Goal: Task Accomplishment & Management: Complete application form

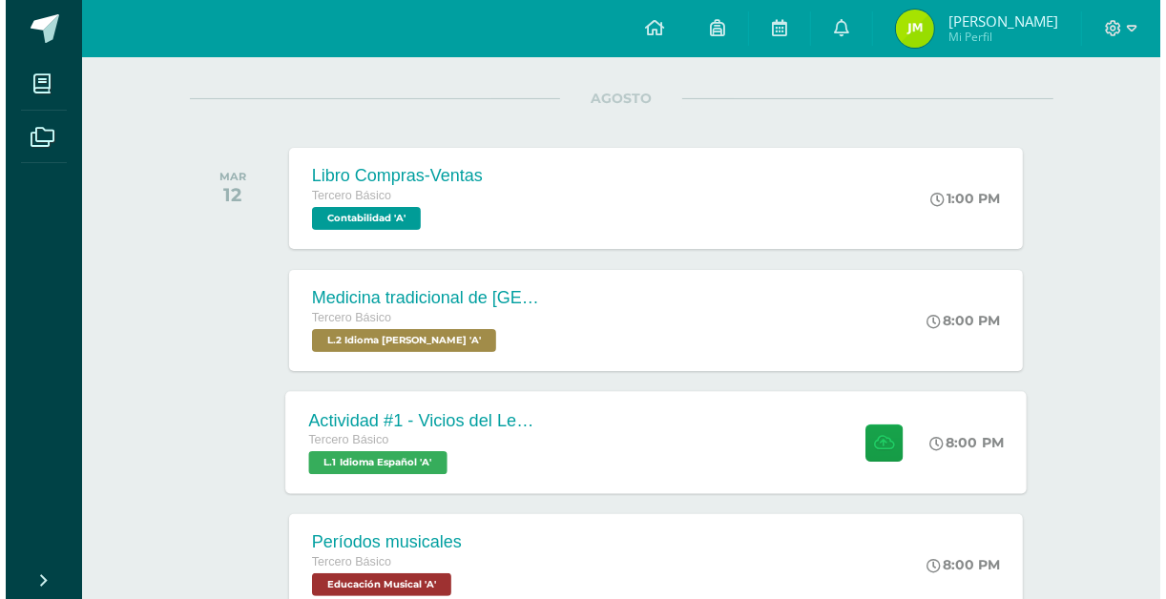
scroll to position [305, 0]
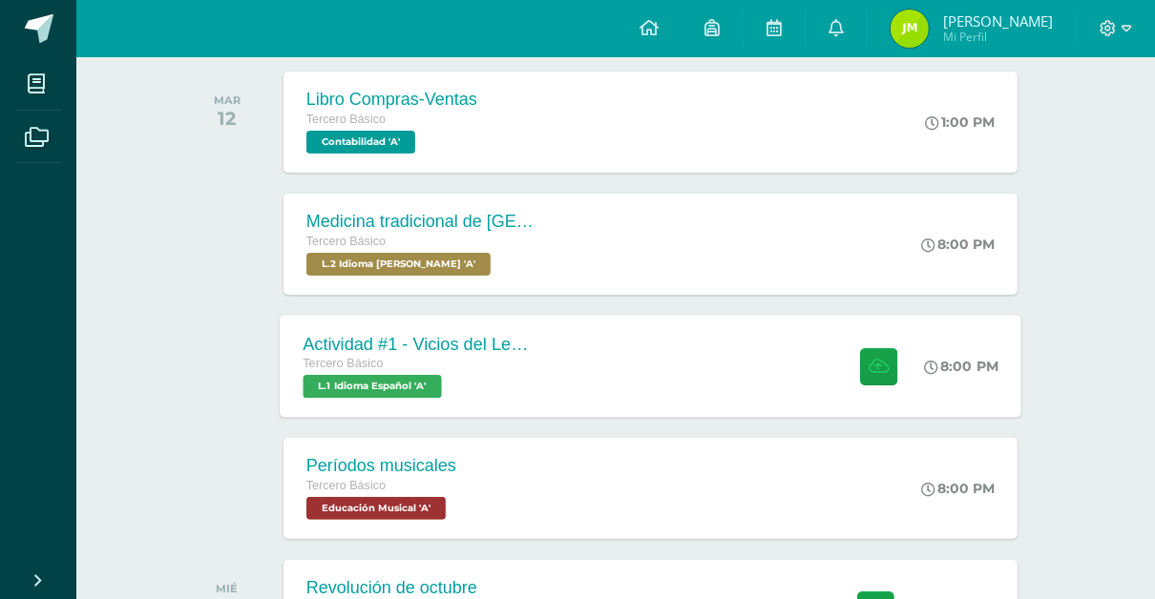
click at [560, 359] on div "Actividad #1 - Vicios del LenguaJe Tercero Básico L.1 Idioma Español 'A' 8:00 P…" at bounding box center [650, 366] width 741 height 102
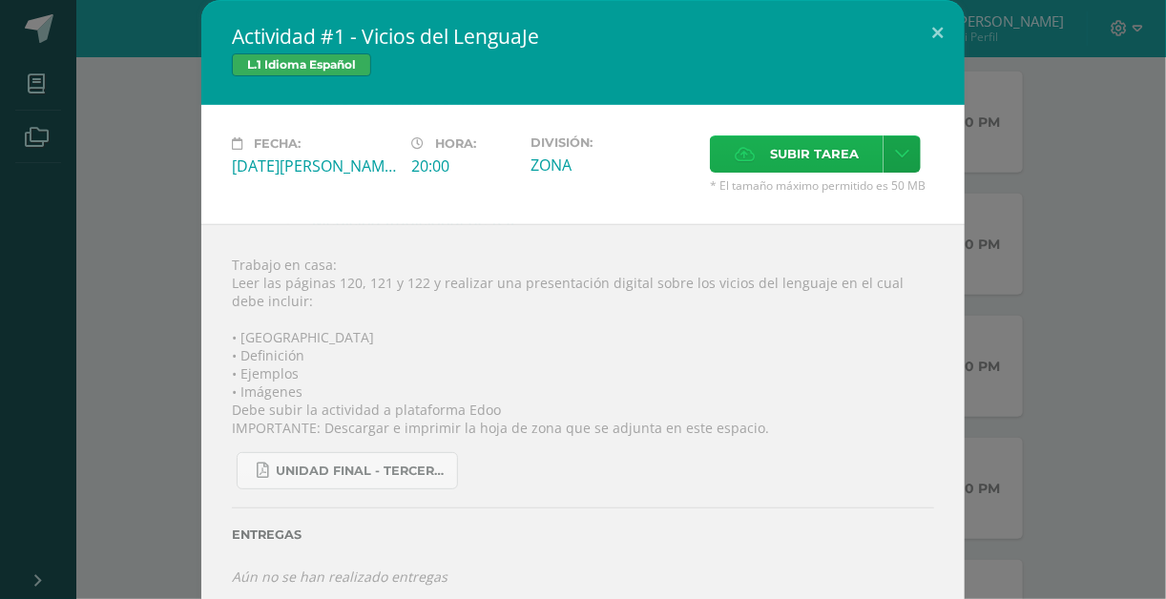
click at [773, 150] on span "Subir tarea" at bounding box center [814, 153] width 89 height 35
click at [0, 0] on input "Subir tarea" at bounding box center [0, 0] width 0 height 0
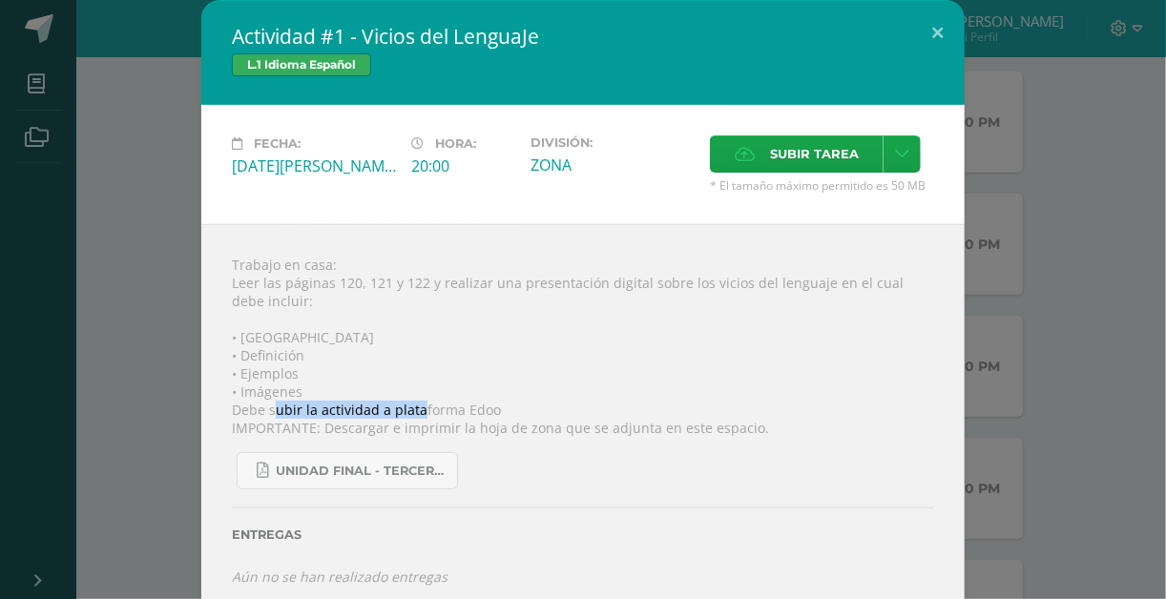
drag, startPoint x: 278, startPoint y: 408, endPoint x: 415, endPoint y: 408, distance: 137.4
click at [415, 408] on div "Trabajo en casa: Leer las páginas 120, 121 y 122 y realizar una presentación di…" at bounding box center [582, 420] width 763 height 393
drag, startPoint x: 415, startPoint y: 408, endPoint x: 426, endPoint y: 442, distance: 35.0
click at [426, 442] on div "UNIDAD FINAL - TERCERO BASICO A-B-C.pdf" at bounding box center [583, 463] width 702 height 52
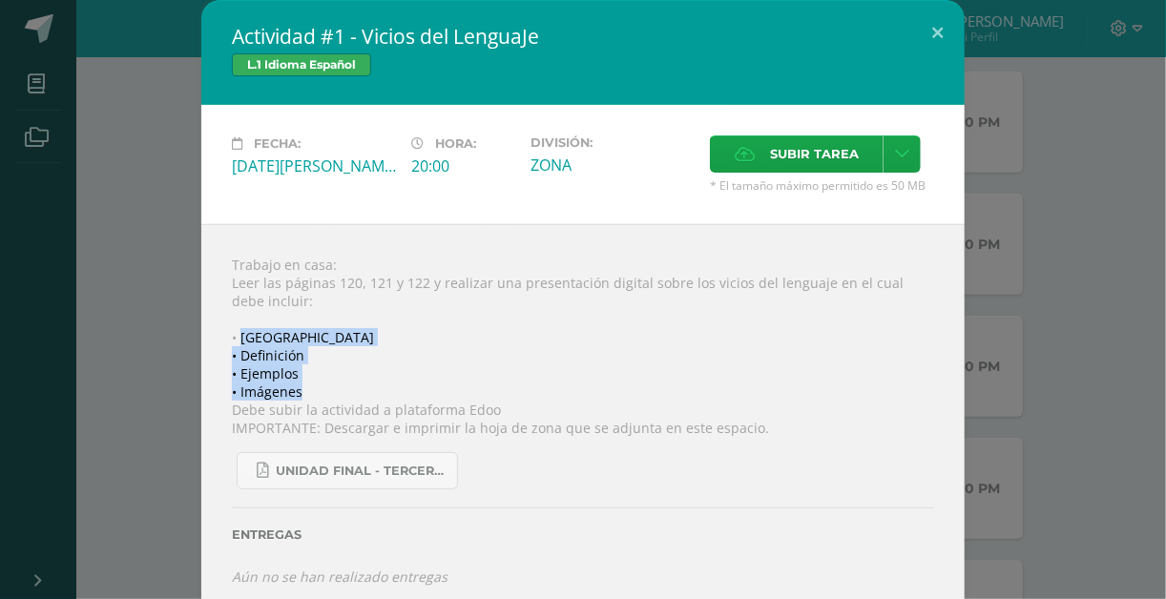
drag, startPoint x: 236, startPoint y: 335, endPoint x: 294, endPoint y: 389, distance: 79.7
click at [294, 389] on div "Trabajo en casa: Leer las páginas 120, 121 y 122 y realizar una presentación di…" at bounding box center [582, 420] width 763 height 393
drag, startPoint x: 294, startPoint y: 389, endPoint x: 561, endPoint y: 385, distance: 267.2
click at [561, 379] on div "Trabajo en casa: Leer las páginas 120, 121 y 122 y realizar una presentación di…" at bounding box center [582, 420] width 763 height 393
click at [568, 382] on div "Trabajo en casa: Leer las páginas 120, 121 y 122 y realizar una presentación di…" at bounding box center [582, 420] width 763 height 393
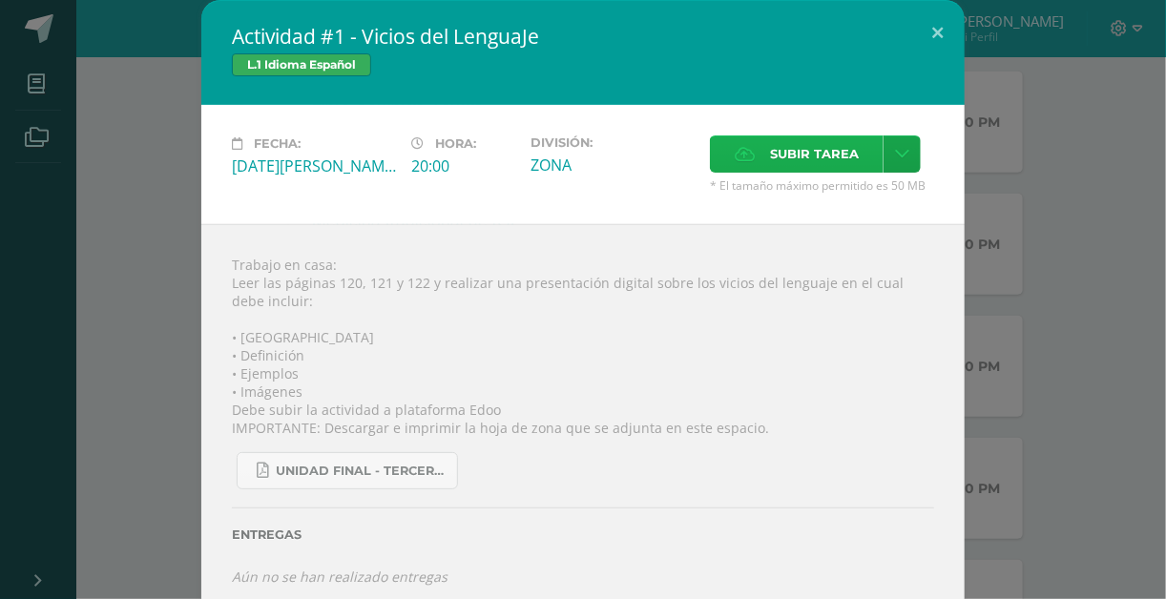
click at [763, 159] on label "Subir tarea" at bounding box center [797, 153] width 174 height 37
click at [0, 0] on input "Subir tarea" at bounding box center [0, 0] width 0 height 0
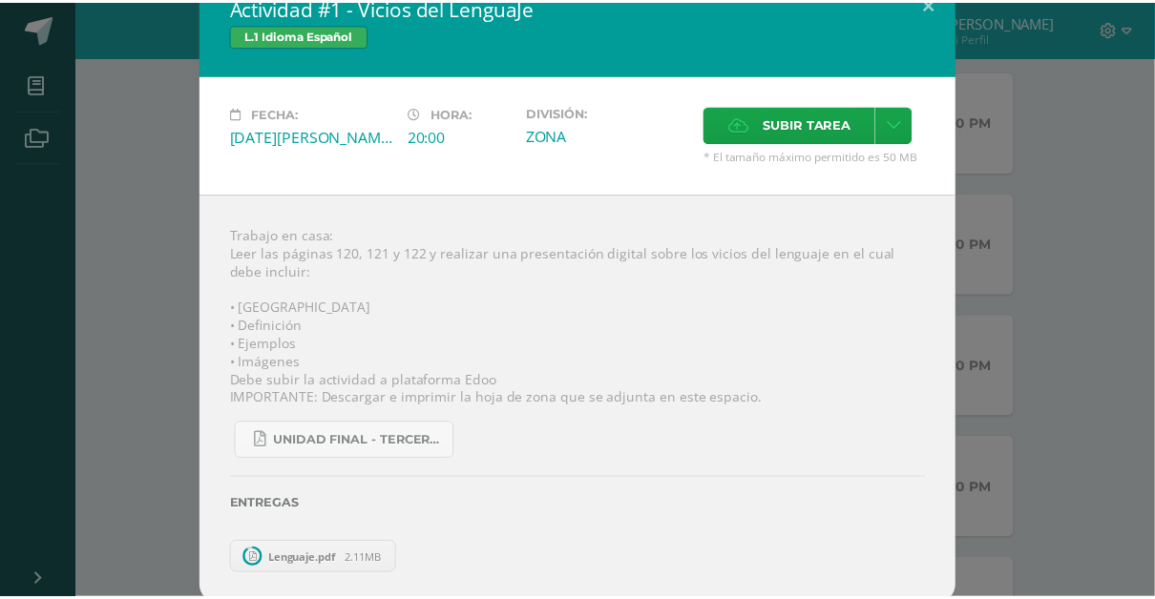
scroll to position [0, 0]
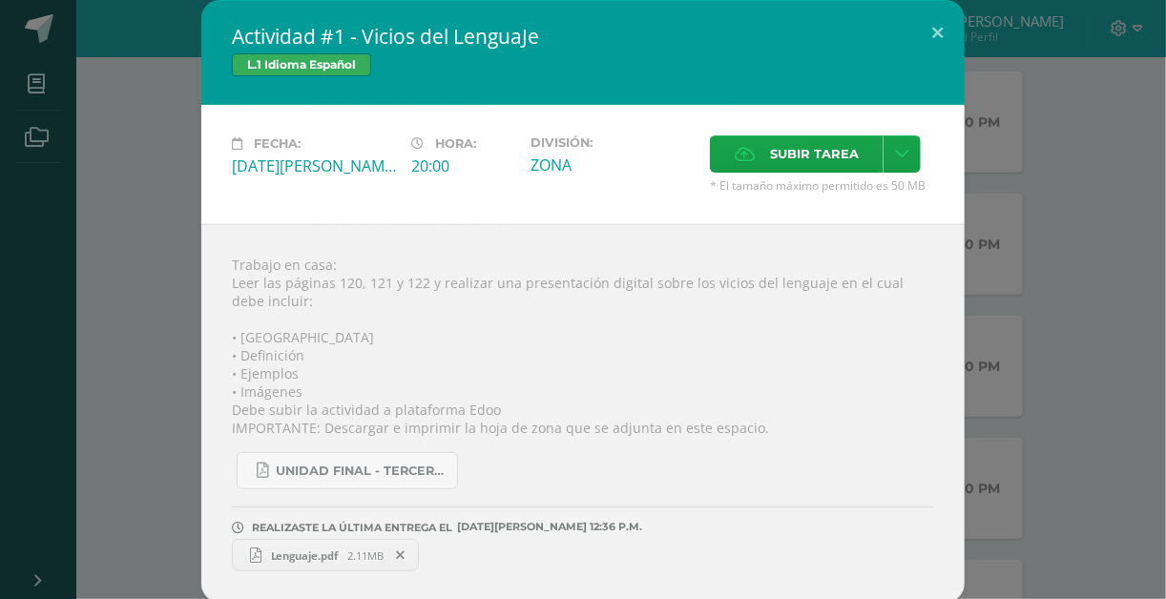
click at [699, 479] on div "UNIDAD FINAL - TERCERO BASICO A-B-C.pdf" at bounding box center [583, 463] width 702 height 52
click at [939, 34] on button at bounding box center [937, 32] width 54 height 65
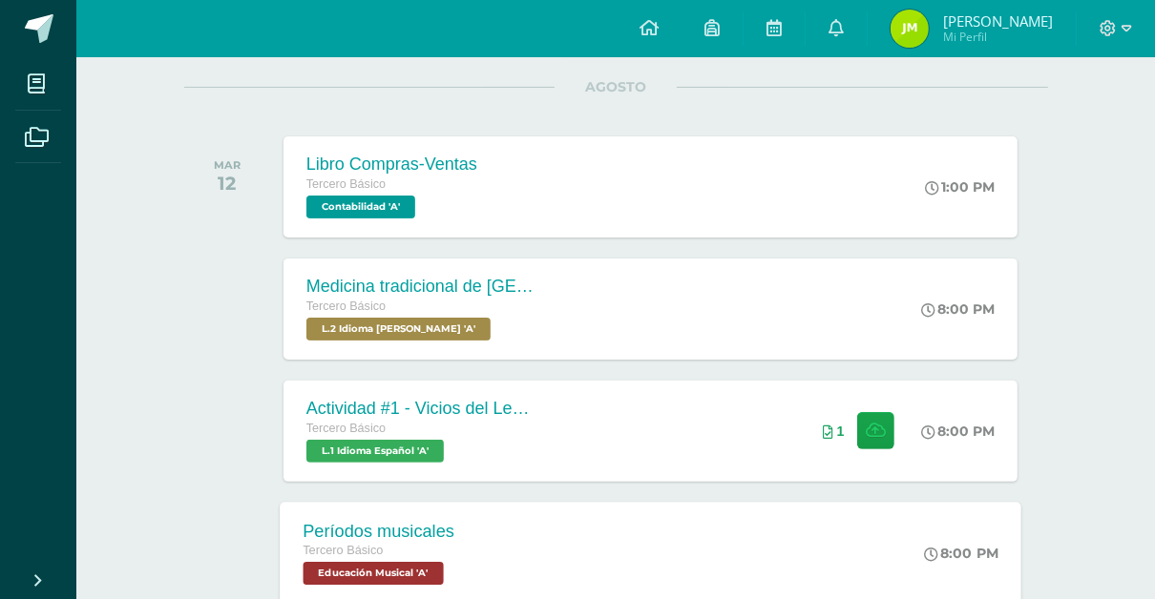
scroll to position [317, 0]
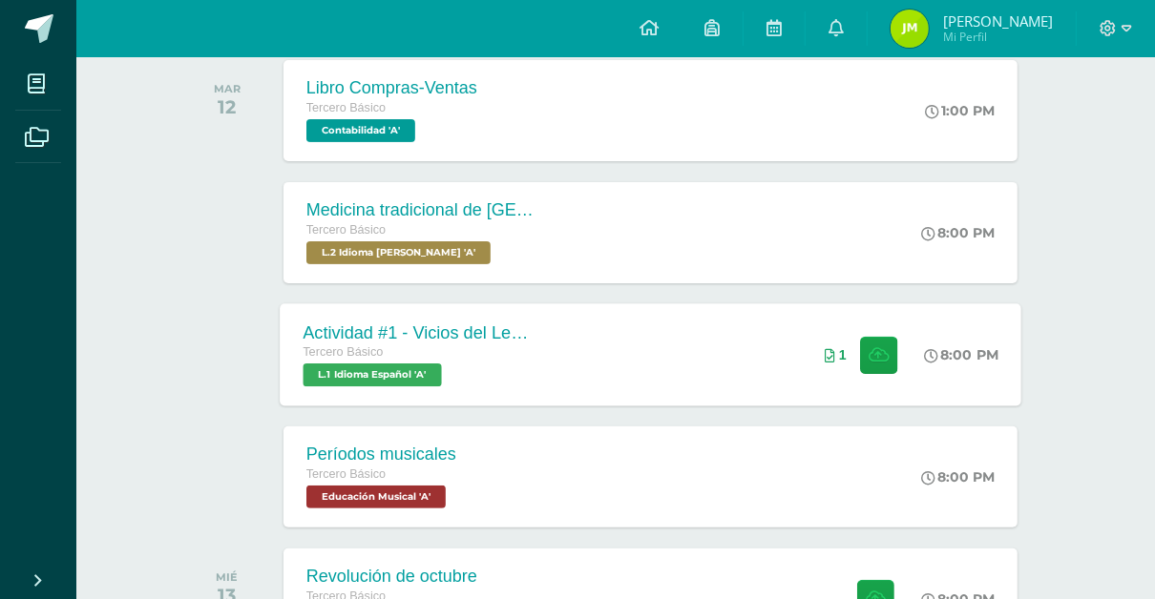
click at [544, 322] on div "Actividad #1 - Vicios del LenguaJe Tercero Básico L.1 Idioma Español 'A'" at bounding box center [419, 354] width 278 height 102
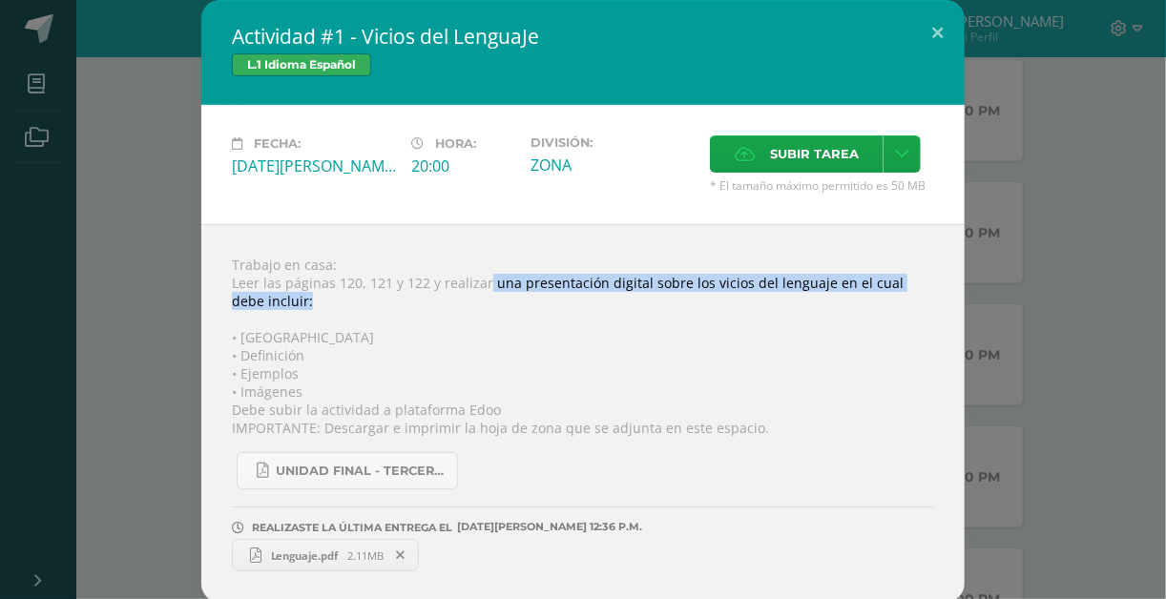
drag, startPoint x: 489, startPoint y: 287, endPoint x: 910, endPoint y: 306, distance: 421.2
click at [910, 306] on div "Trabajo en casa: Leer las páginas 120, 121 y 122 y realizar una presentación di…" at bounding box center [582, 413] width 763 height 379
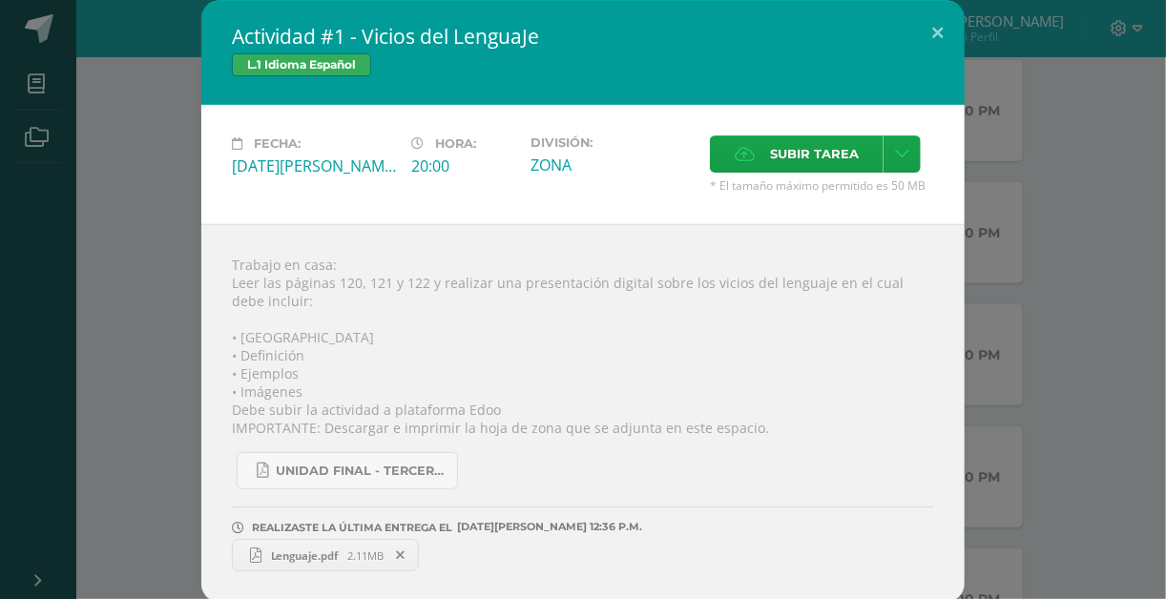
click at [749, 419] on div "Trabajo en casa: Leer las páginas 120, 121 y 122 y realizar una presentación di…" at bounding box center [582, 413] width 763 height 379
click at [406, 549] on icon at bounding box center [401, 555] width 9 height 13
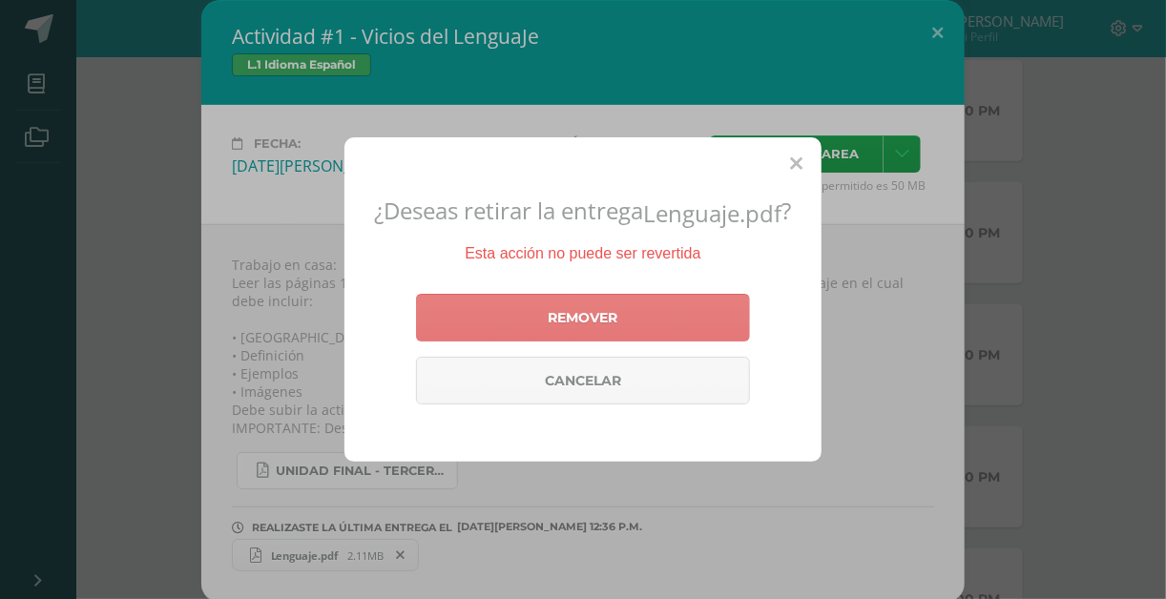
click at [635, 335] on link "Remover" at bounding box center [583, 318] width 334 height 48
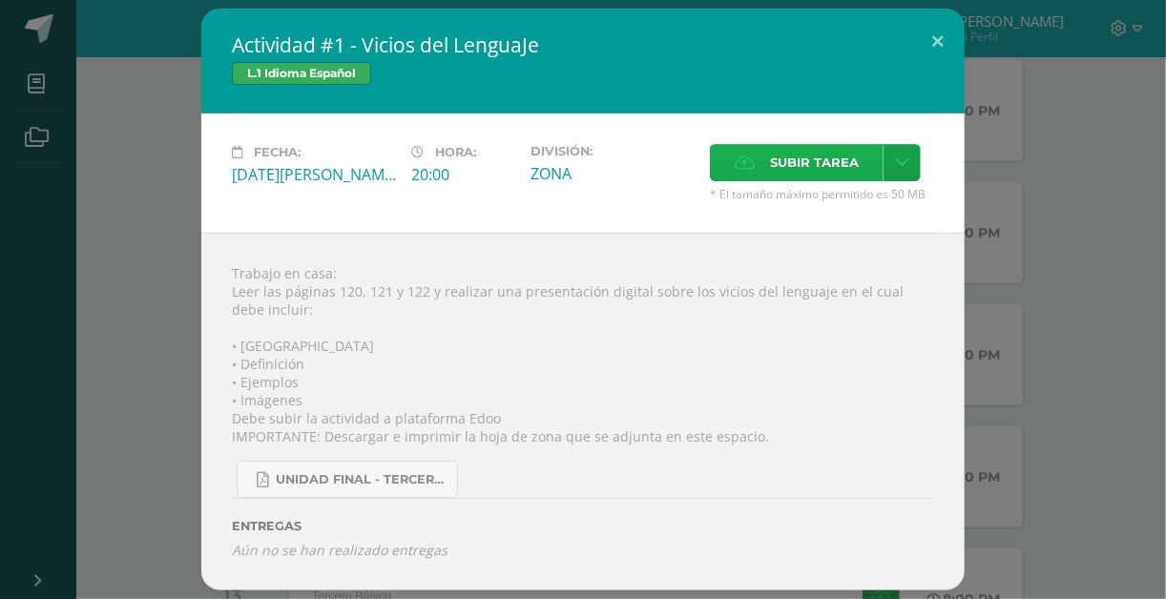
click at [758, 177] on label "Subir tarea" at bounding box center [797, 162] width 174 height 37
click at [0, 0] on input "Subir tarea" at bounding box center [0, 0] width 0 height 0
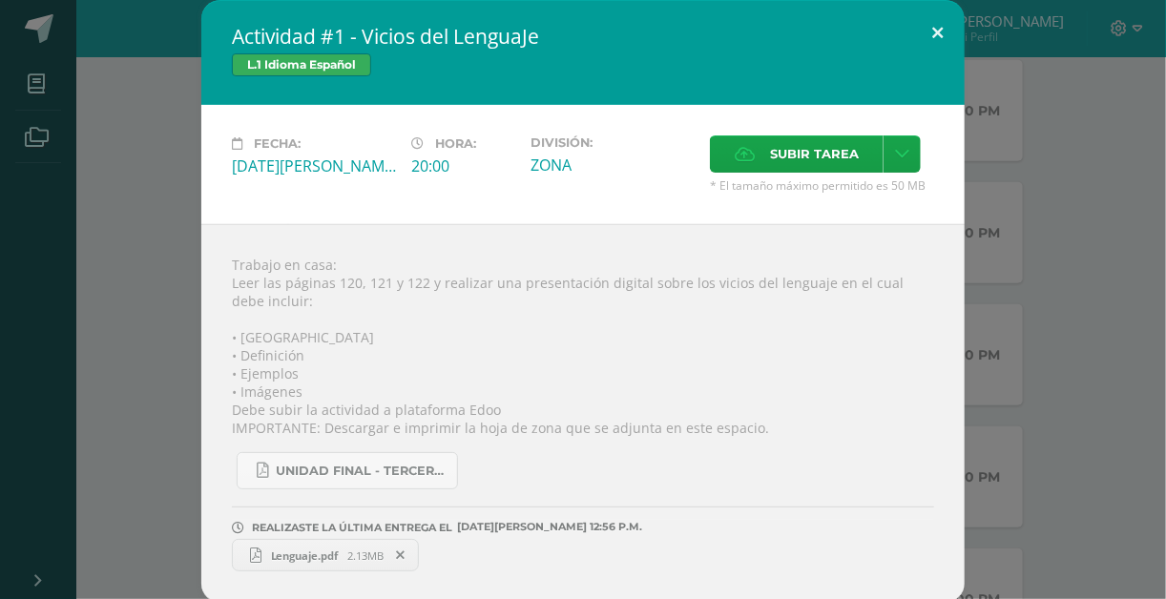
click at [932, 36] on button at bounding box center [937, 32] width 54 height 65
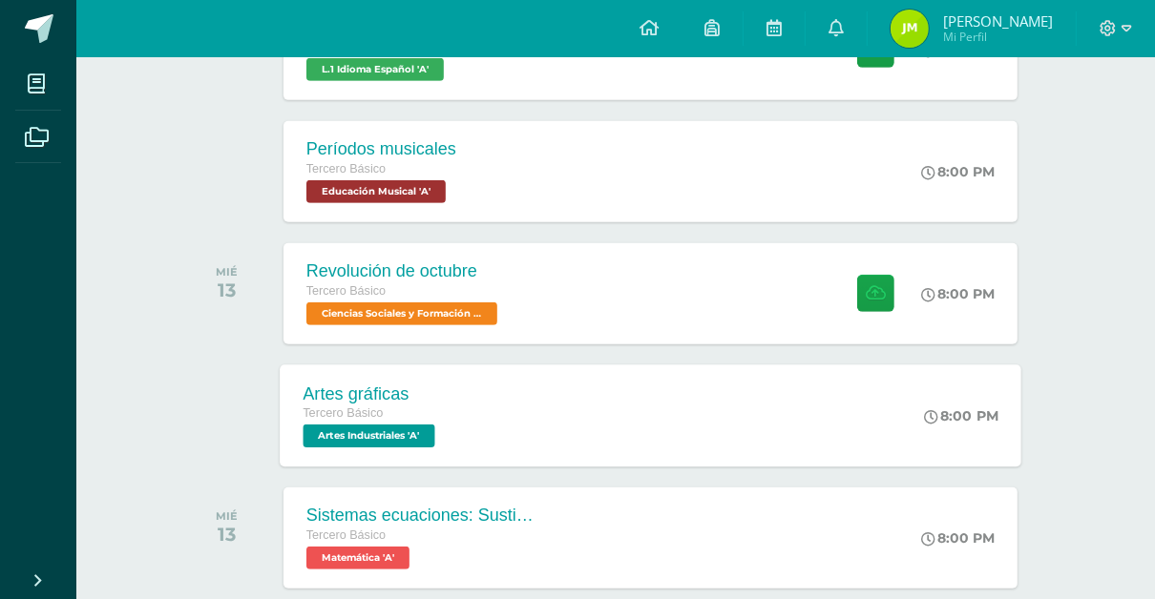
scroll to position [698, 0]
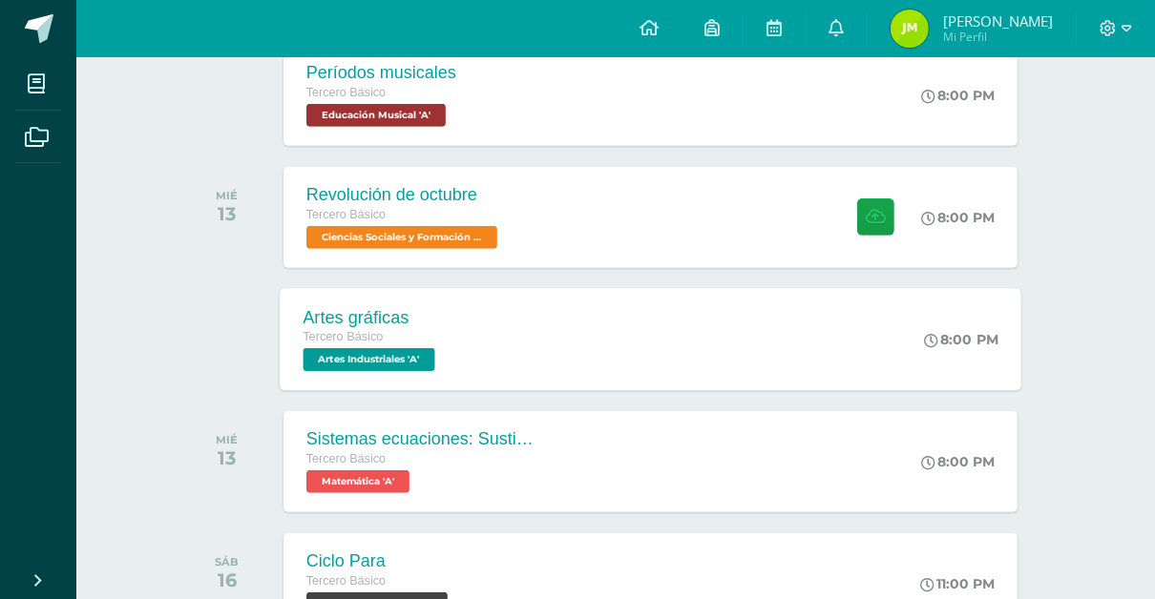
click at [428, 329] on div "Tercero Básico" at bounding box center [370, 337] width 136 height 21
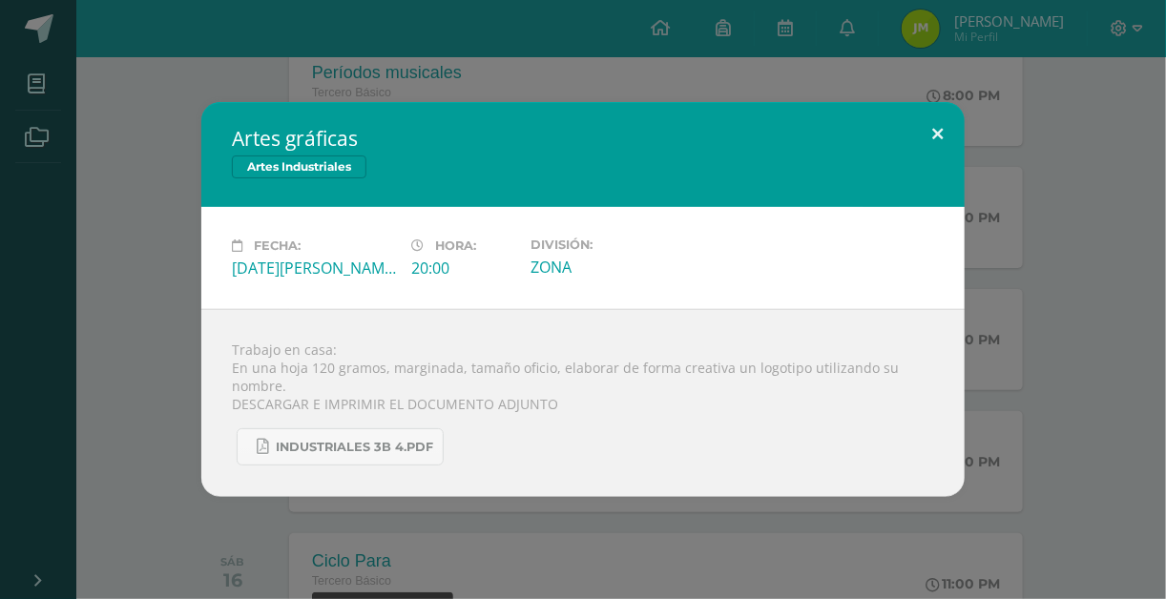
click at [943, 135] on button at bounding box center [937, 134] width 54 height 65
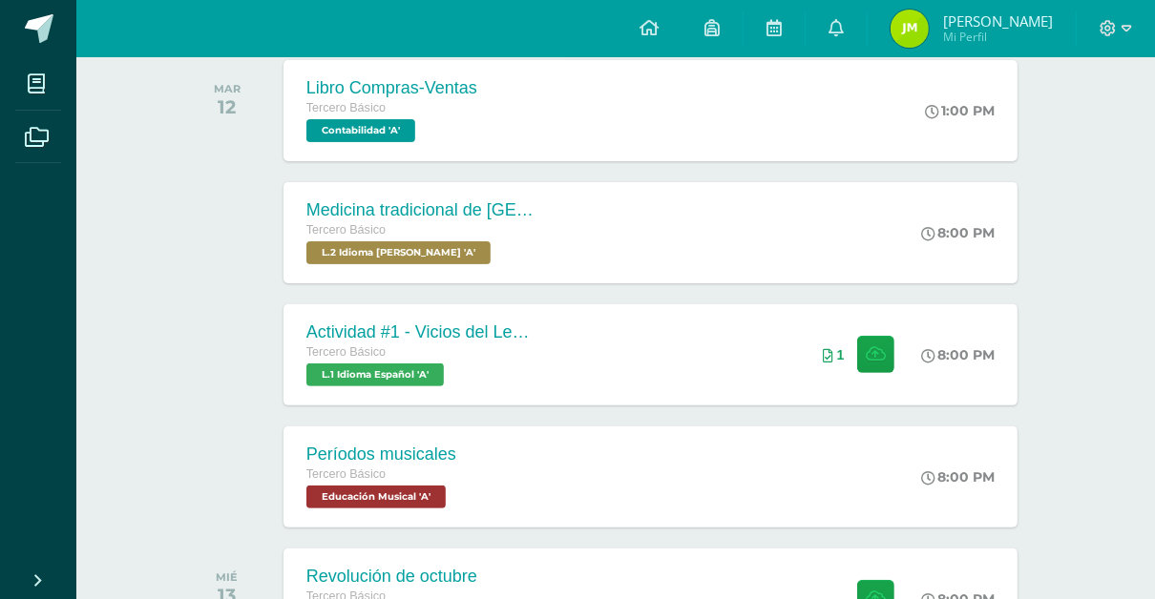
scroll to position [164, 0]
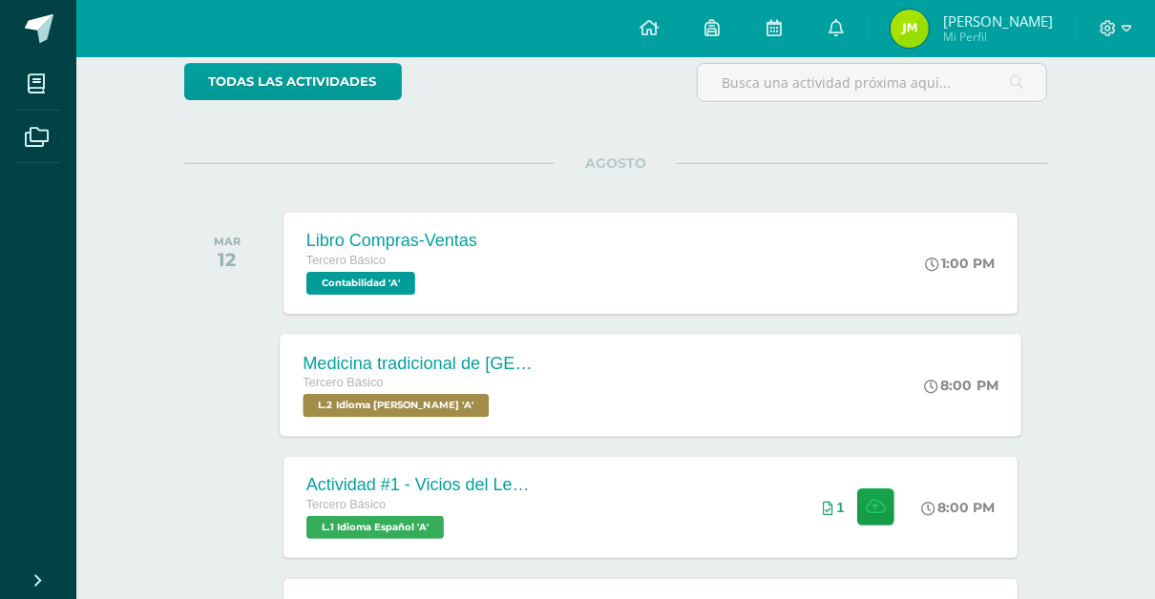
click at [527, 373] on div "Tercero Básico" at bounding box center [417, 383] width 231 height 21
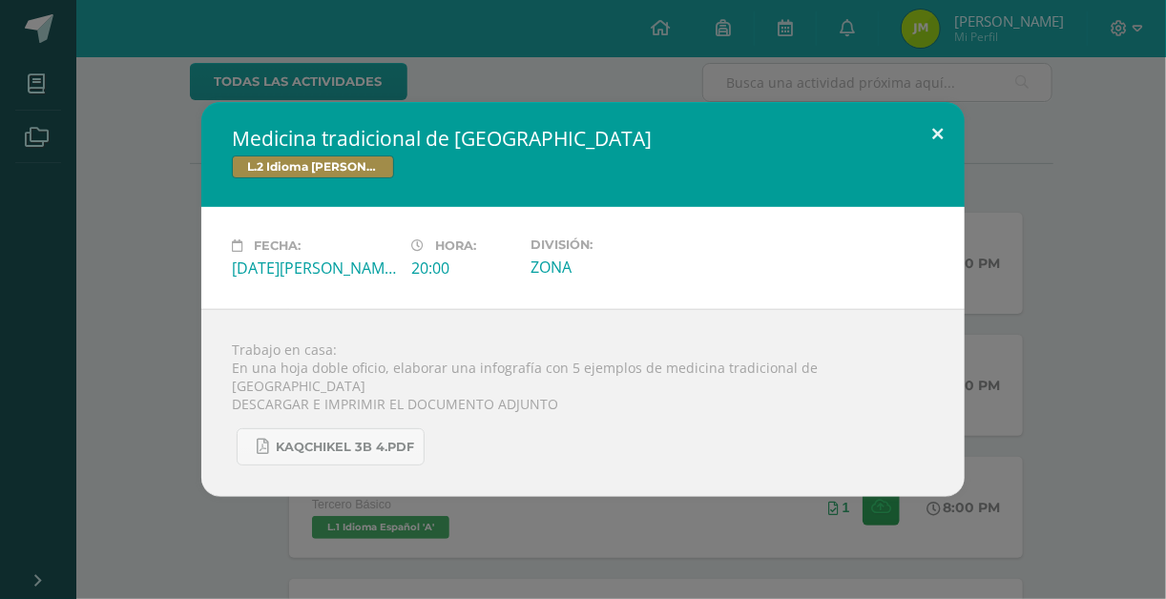
click at [918, 150] on button at bounding box center [937, 134] width 54 height 65
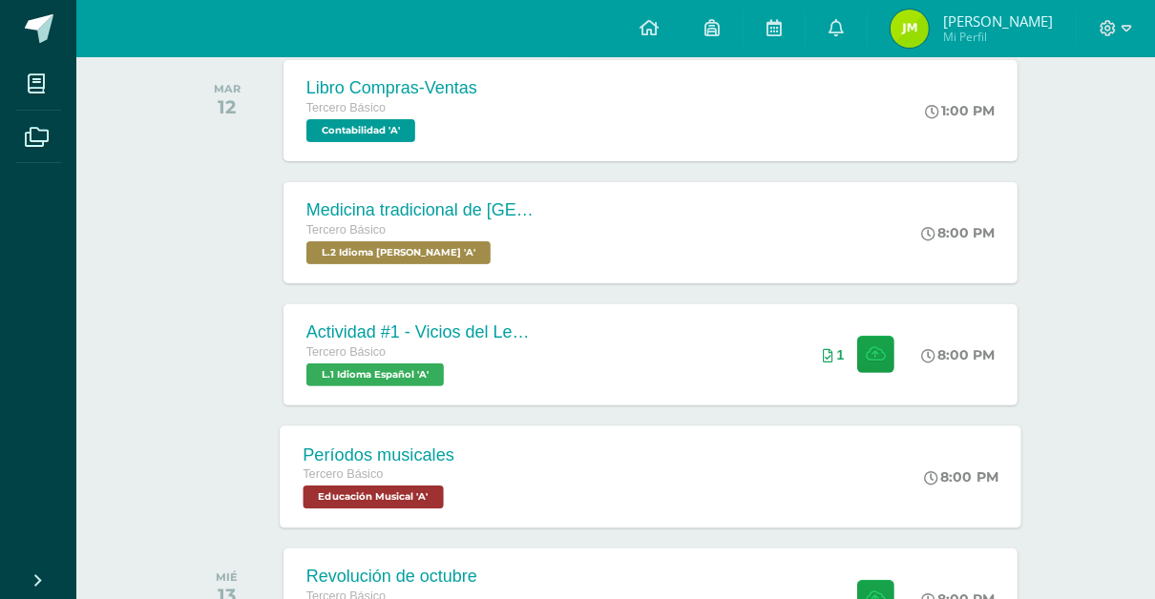
scroll to position [469, 0]
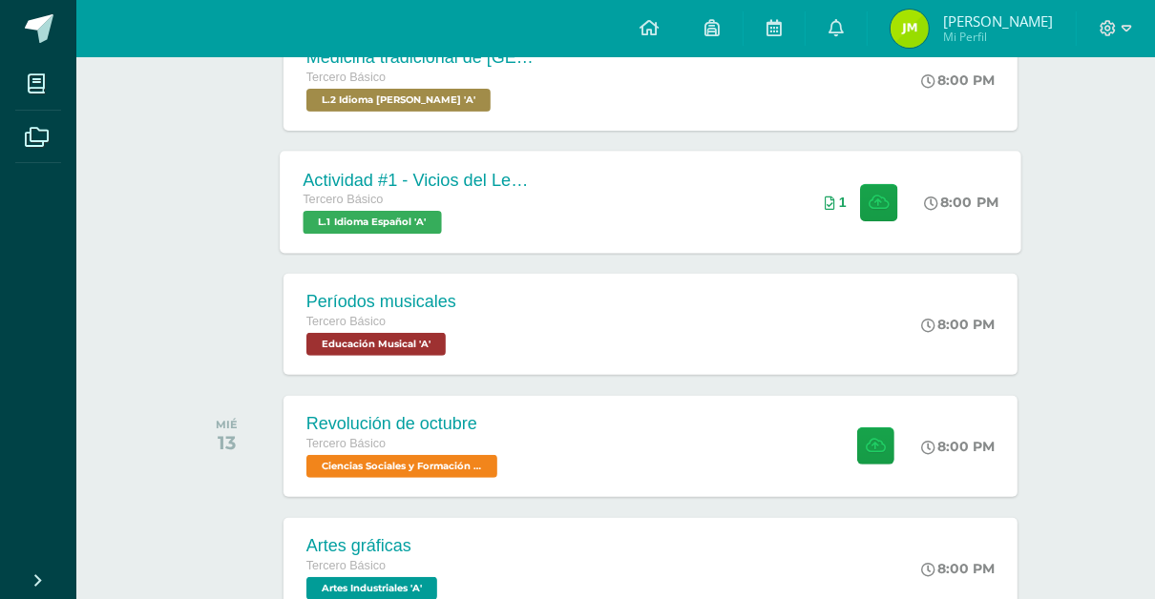
click at [594, 238] on div "Actividad #1 - Vicios del LenguaJe Tercero Básico L.1 Idioma Español 'A' 8:00 P…" at bounding box center [650, 202] width 741 height 102
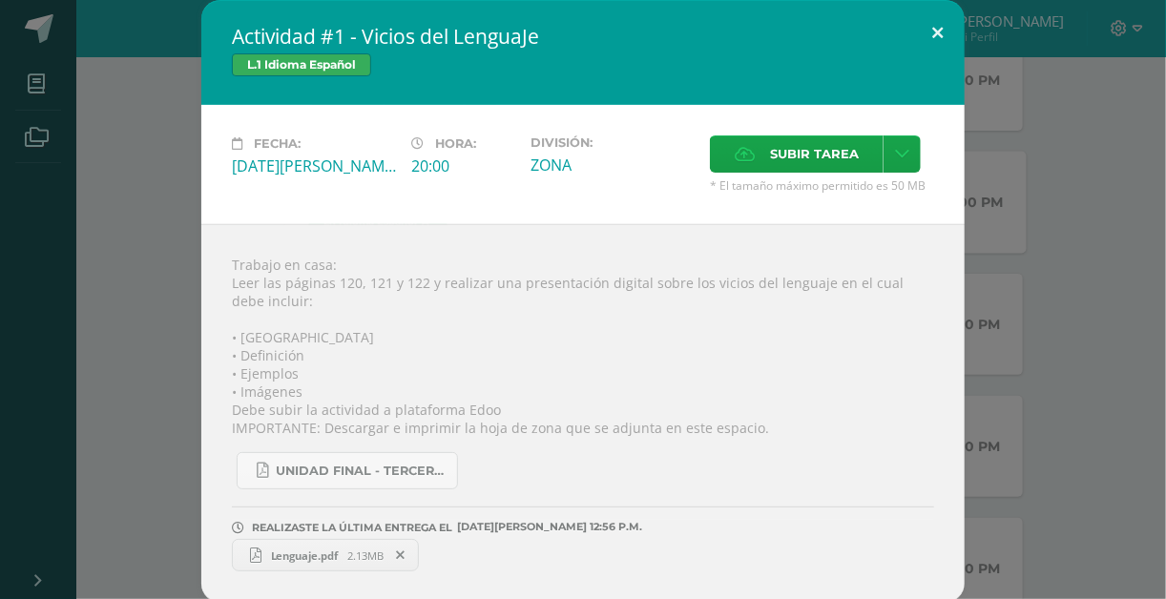
click at [938, 30] on button at bounding box center [937, 32] width 54 height 65
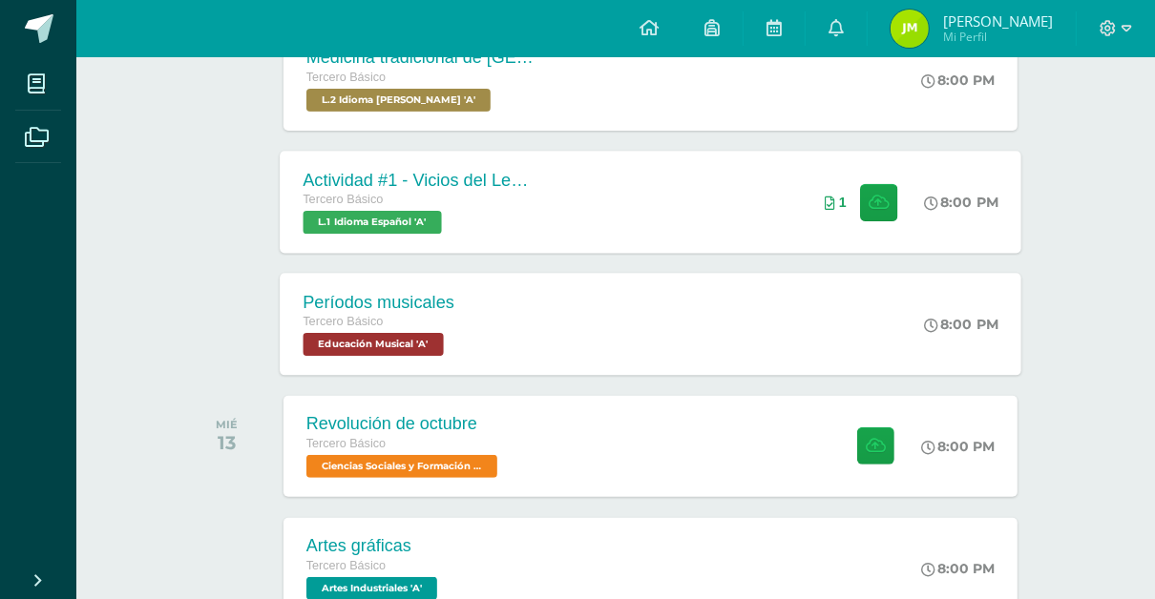
click at [718, 346] on div "Períodos musicales Tercero Básico Educación Musical 'A' 8:00 PM Períodos musica…" at bounding box center [650, 324] width 741 height 102
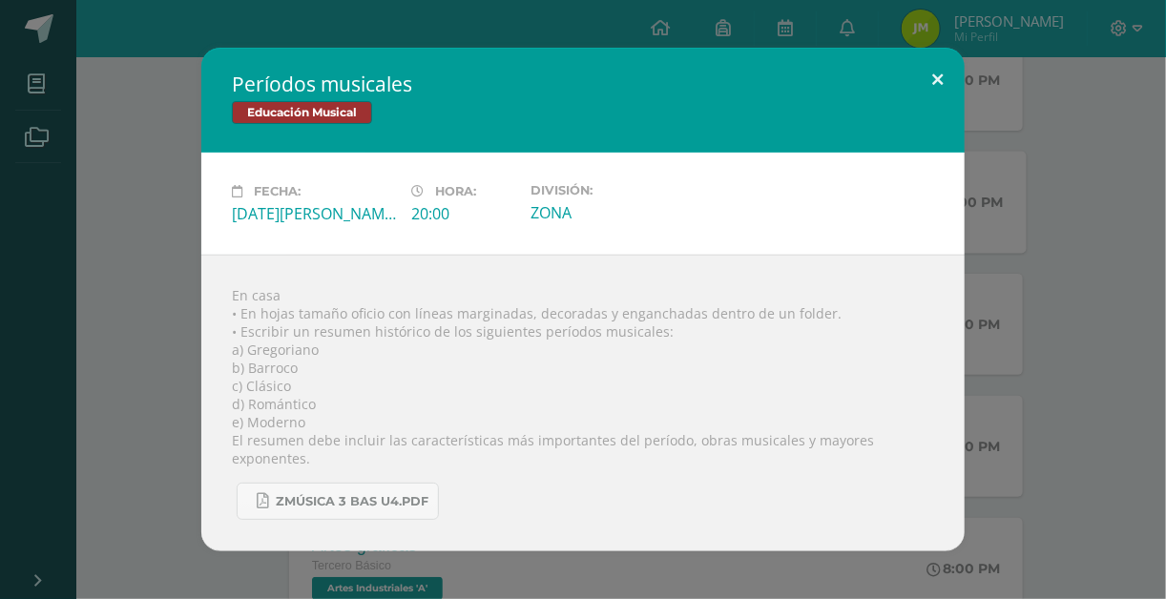
click at [945, 82] on button at bounding box center [937, 80] width 54 height 65
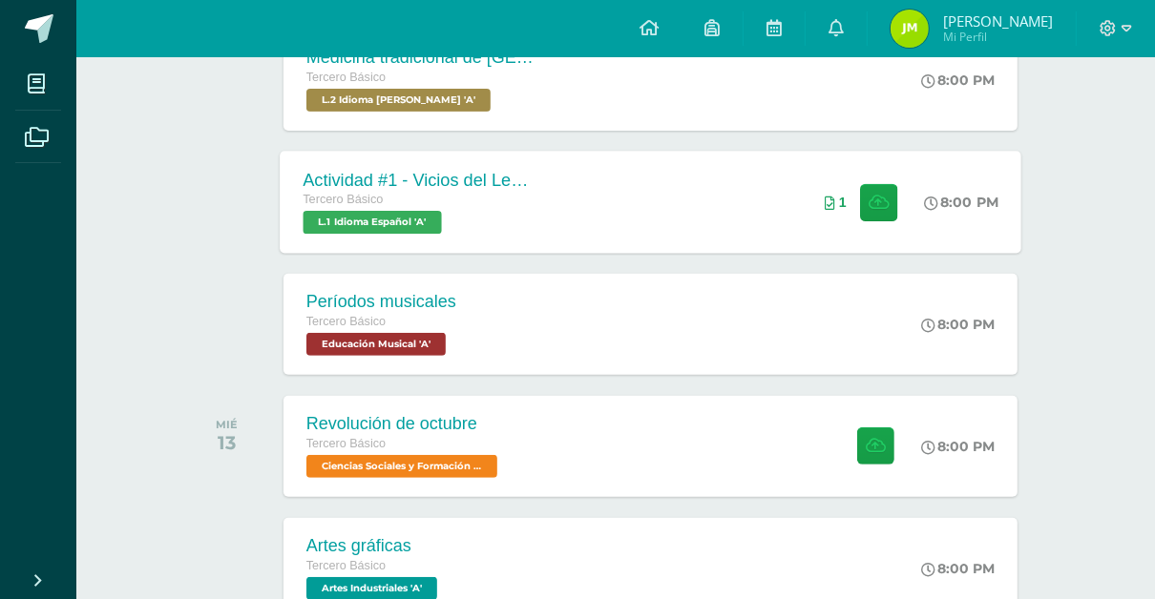
scroll to position [546, 0]
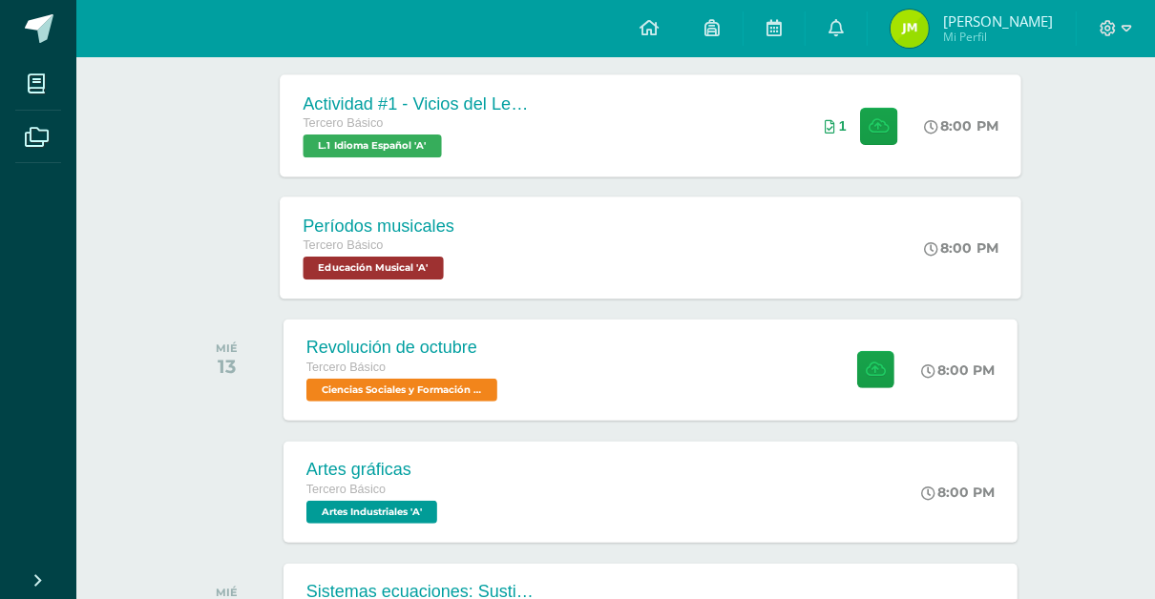
drag, startPoint x: 1050, startPoint y: 233, endPoint x: 934, endPoint y: 225, distance: 115.7
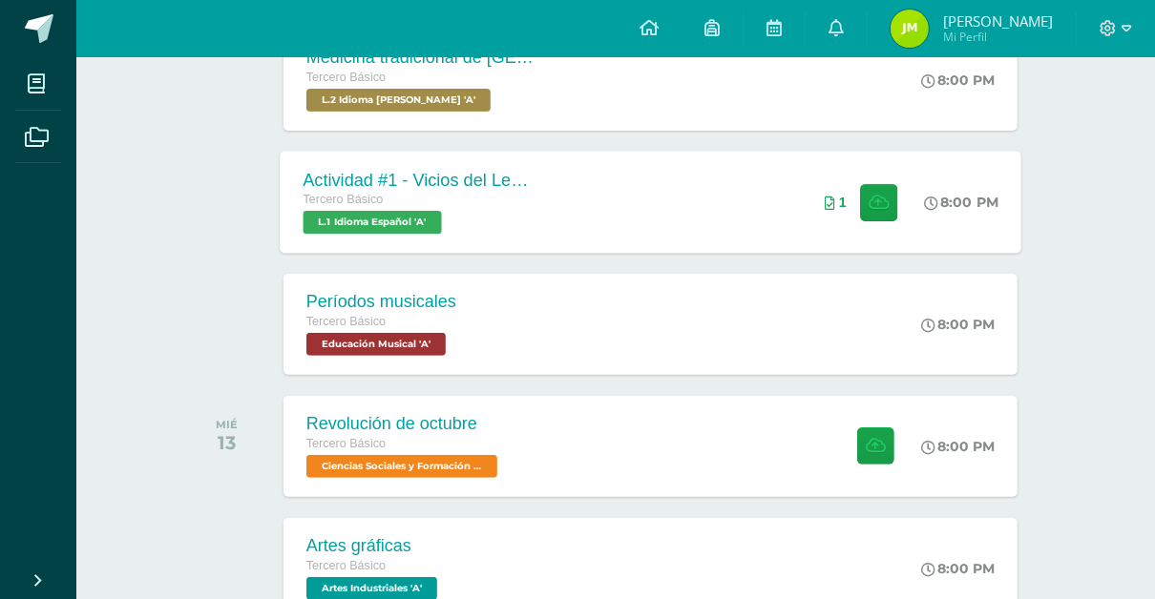
scroll to position [393, 0]
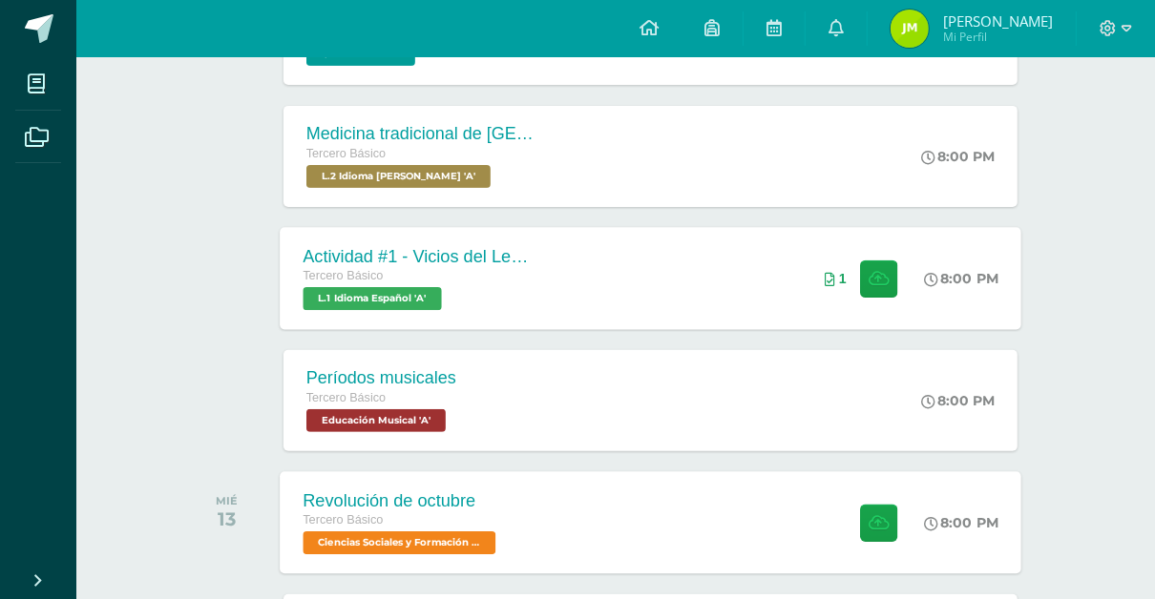
click at [633, 518] on div "Revolución de octubre Tercero Básico Ciencias Sociales y Formación Ciudadana 'A…" at bounding box center [650, 522] width 741 height 102
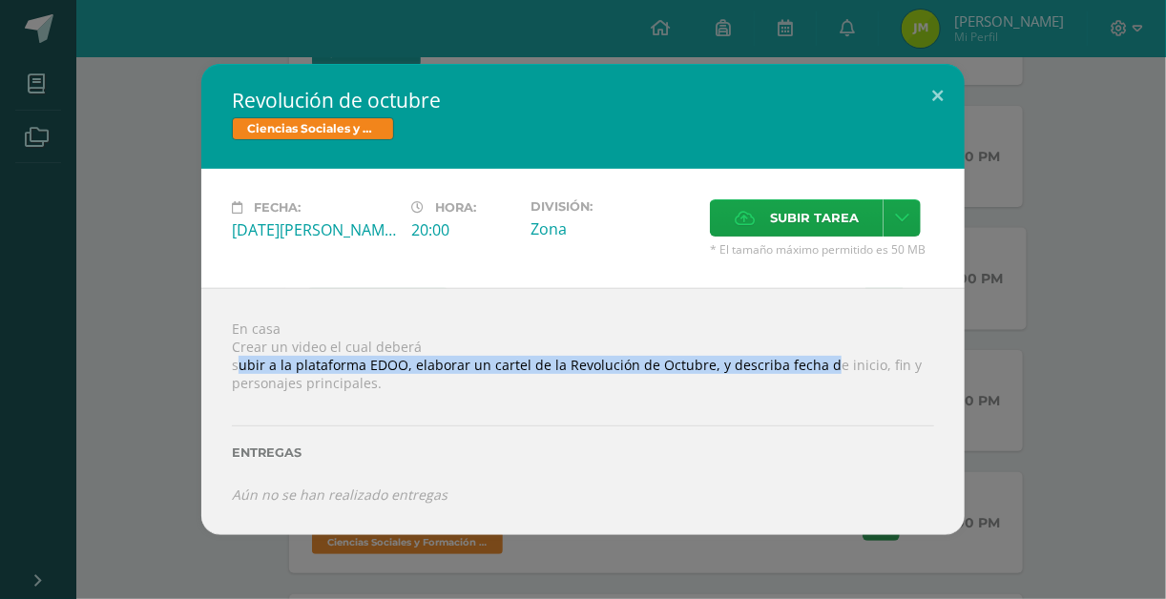
drag, startPoint x: 237, startPoint y: 368, endPoint x: 822, endPoint y: 373, distance: 585.9
click at [822, 373] on div "En casa Crear un video el cual deberá subir a la plataforma EDOO, elaborar un c…" at bounding box center [582, 411] width 763 height 247
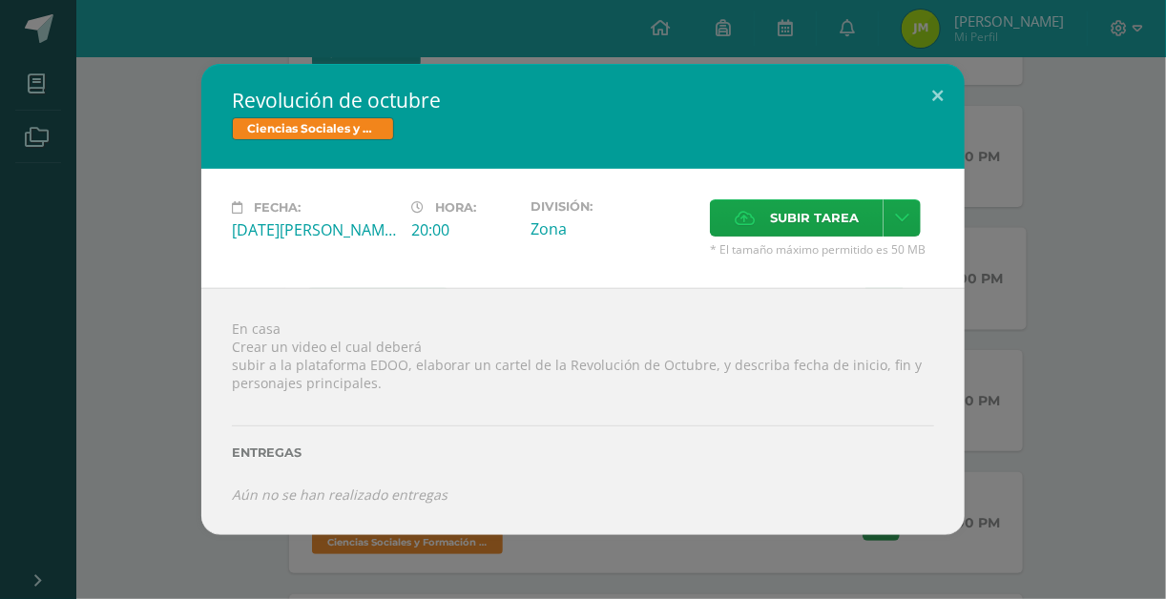
drag, startPoint x: 822, startPoint y: 373, endPoint x: 816, endPoint y: 418, distance: 45.3
click at [816, 418] on div "Entregas" at bounding box center [583, 446] width 702 height 78
click at [932, 102] on button at bounding box center [937, 96] width 54 height 65
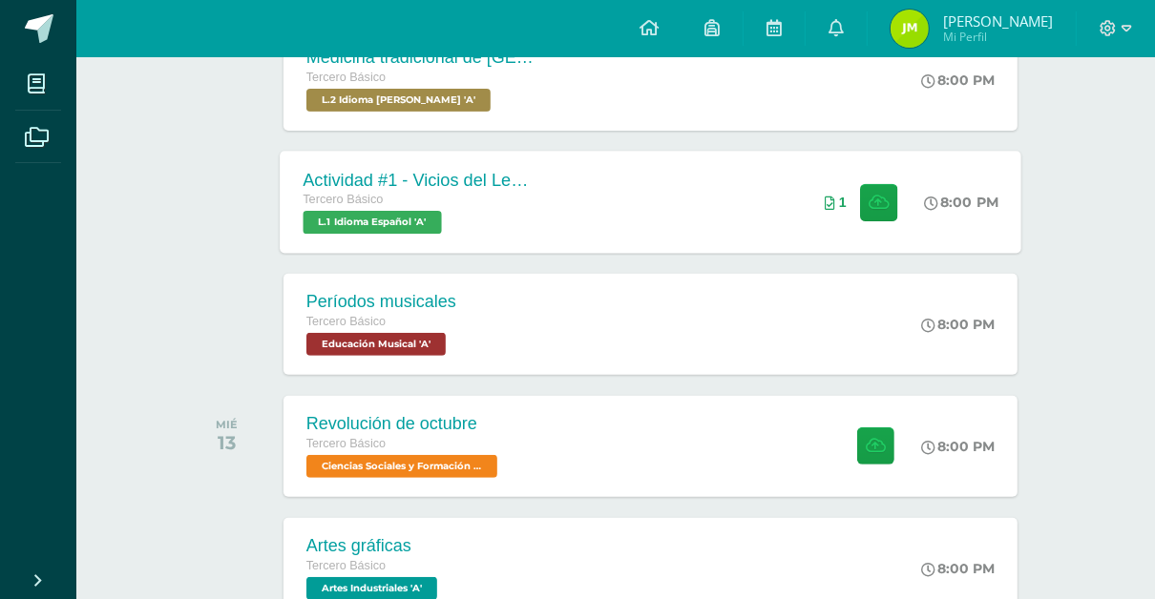
scroll to position [240, 0]
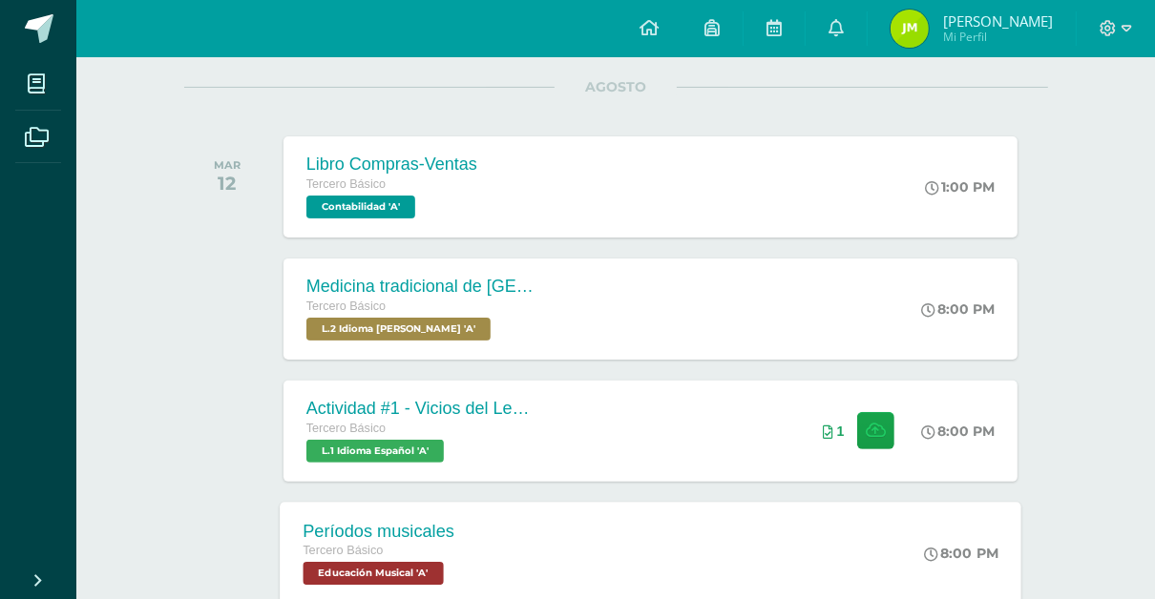
click at [459, 512] on div "Períodos musicales Tercero Básico Educación Musical 'A'" at bounding box center [379, 553] width 198 height 102
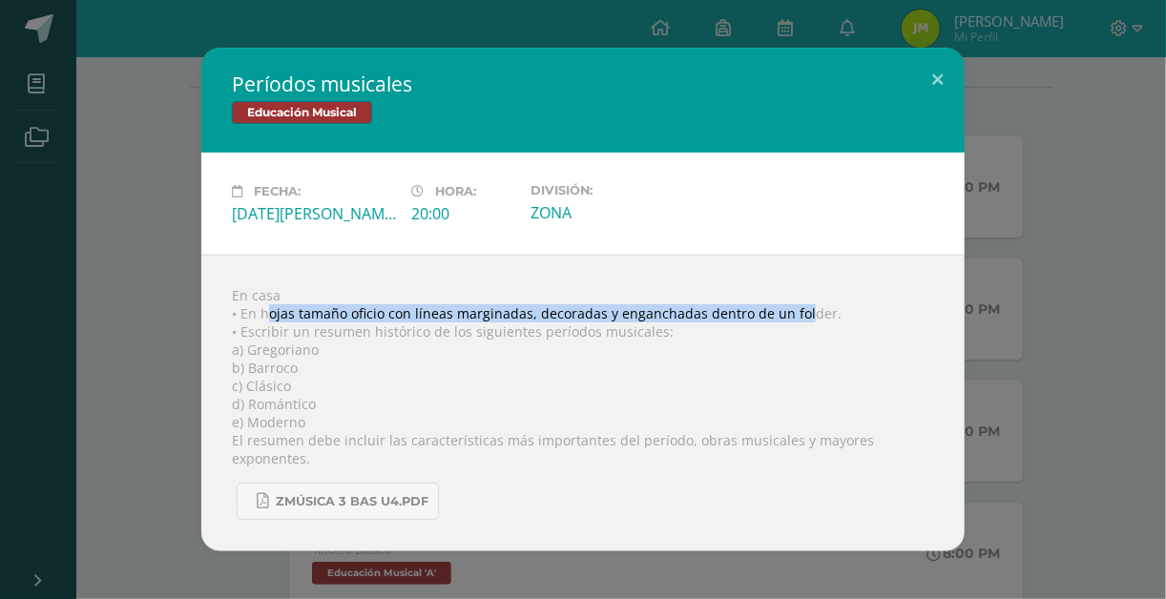
drag, startPoint x: 267, startPoint y: 321, endPoint x: 803, endPoint y: 327, distance: 536.3
click at [803, 327] on div "En casa • En hojas tamaño oficio con líneas marginadas, decoradas y enganchadas…" at bounding box center [582, 403] width 763 height 297
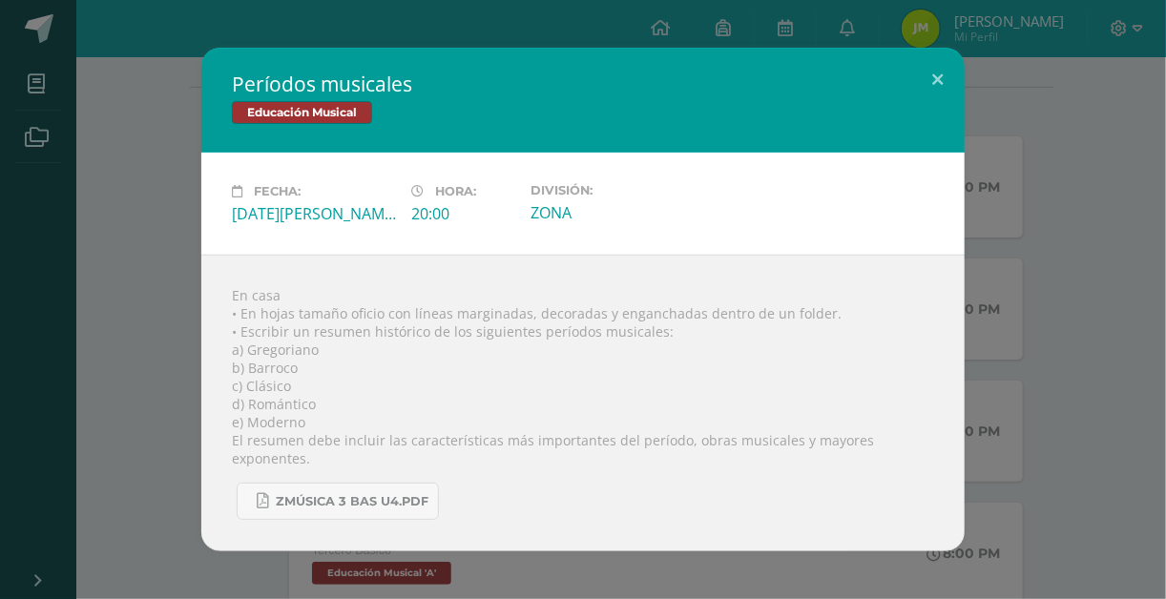
click at [543, 350] on div "En casa • En hojas tamaño oficio con líneas marginadas, decoradas y enganchadas…" at bounding box center [582, 403] width 763 height 297
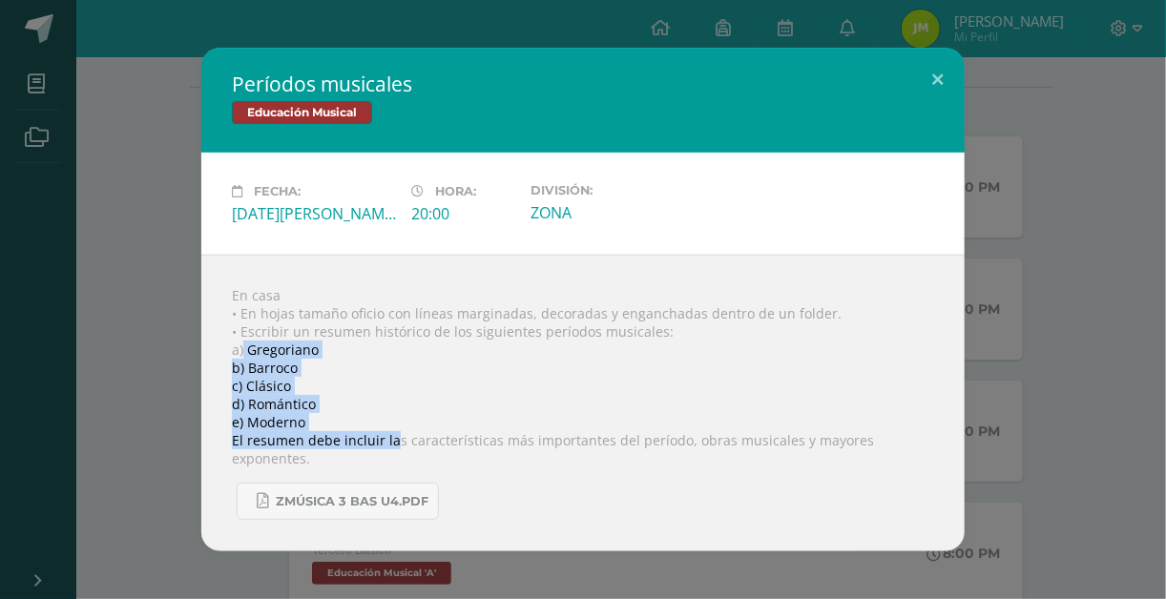
drag, startPoint x: 244, startPoint y: 364, endPoint x: 393, endPoint y: 442, distance: 168.2
click at [393, 442] on div "En casa • En hojas tamaño oficio con líneas marginadas, decoradas y enganchadas…" at bounding box center [582, 403] width 763 height 297
click at [941, 108] on button at bounding box center [937, 80] width 54 height 65
